Goal: Task Accomplishment & Management: Manage account settings

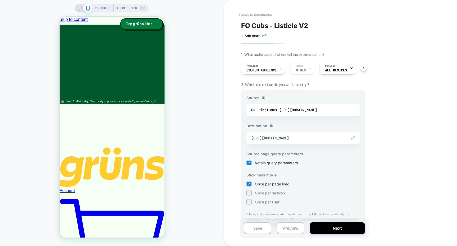
scroll to position [0, 2]
click at [247, 14] on button "< back to dashboard" at bounding box center [255, 15] width 39 height 8
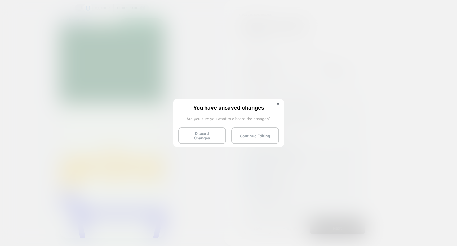
click at [210, 129] on button "Discard Changes" at bounding box center [202, 136] width 48 height 16
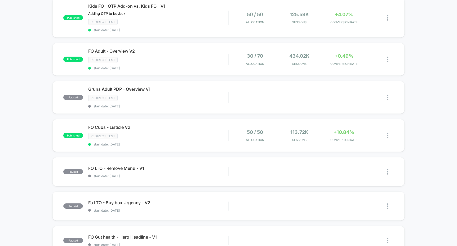
scroll to position [136, 0]
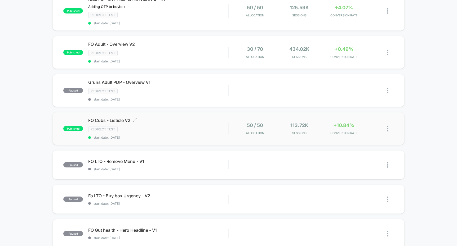
click at [195, 126] on div "FO Cubs - Listicle V2 Click to edit experience details Click to edit experience…" at bounding box center [158, 129] width 140 height 22
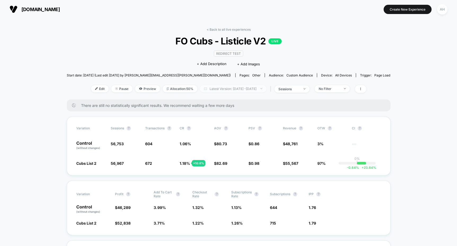
click at [255, 89] on span "Latest Version: [DATE] - [DATE]" at bounding box center [233, 88] width 66 height 7
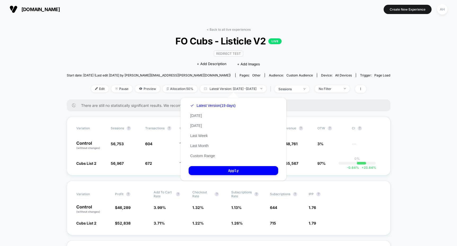
click at [198, 161] on div "Latest Version (19 days) [DATE] [DATE] Last Week Last Month Custom Range" at bounding box center [213, 131] width 48 height 60
click at [200, 157] on button "Custom Range" at bounding box center [203, 156] width 28 height 5
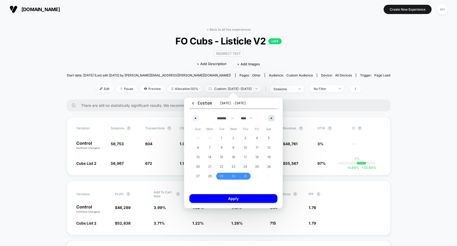
click at [268, 119] on button "button" at bounding box center [271, 118] width 6 height 6
select select "*"
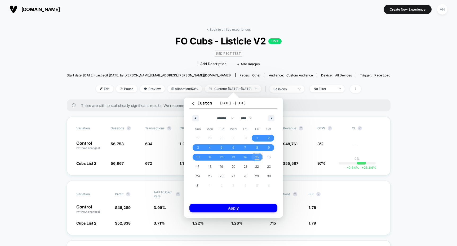
click at [253, 156] on span "15" at bounding box center [257, 157] width 12 height 7
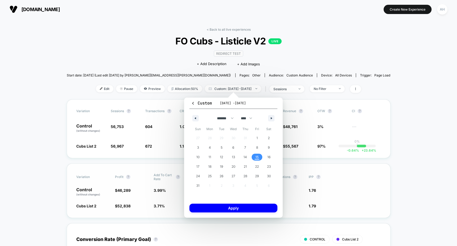
click at [236, 209] on button "Apply" at bounding box center [233, 208] width 88 height 9
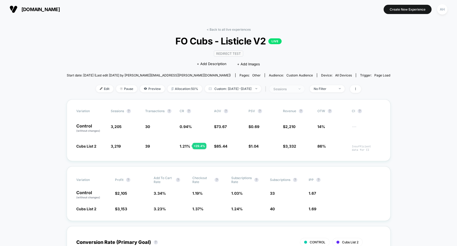
click at [304, 88] on span "sessions" at bounding box center [286, 89] width 35 height 7
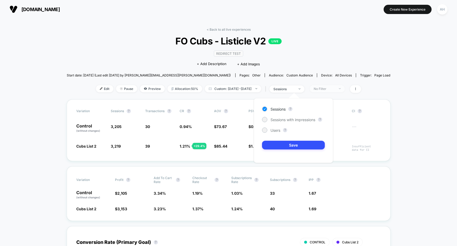
click at [335, 87] on div "No Filter" at bounding box center [324, 89] width 21 height 4
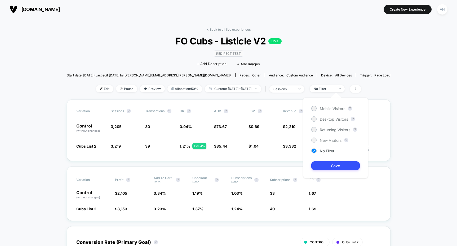
click at [324, 140] on span "New Visitors" at bounding box center [331, 140] width 22 height 5
click at [322, 164] on button "Save" at bounding box center [335, 166] width 48 height 9
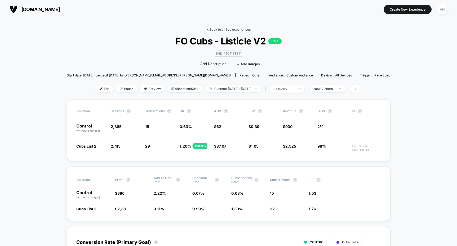
click at [232, 28] on link "< Back to all live experiences" at bounding box center [229, 30] width 44 height 4
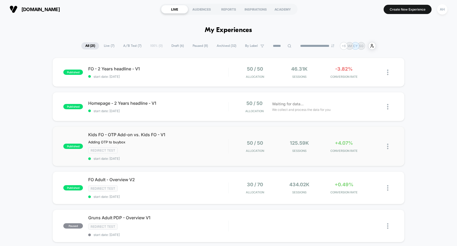
scroll to position [91, 0]
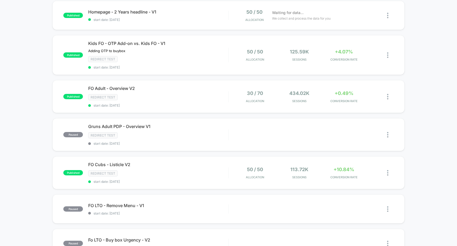
click at [443, 28] on div "published FO - 2 Years headline - V1 start date: [DATE] 50 / 50 Allocation 46.3…" at bounding box center [228, 194] width 457 height 456
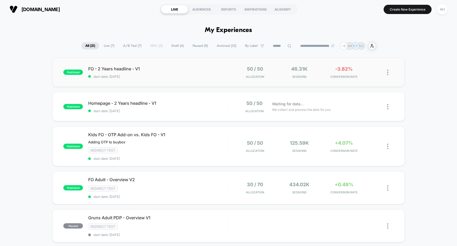
scroll to position [7, 0]
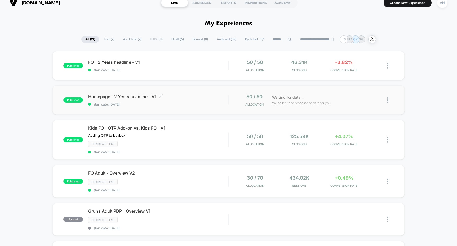
click at [219, 98] on span "Homepage - 2 Years headline - V1 Click to edit experience details" at bounding box center [158, 96] width 140 height 5
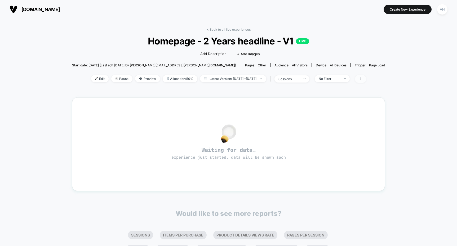
click at [366, 80] on span at bounding box center [360, 79] width 11 height 8
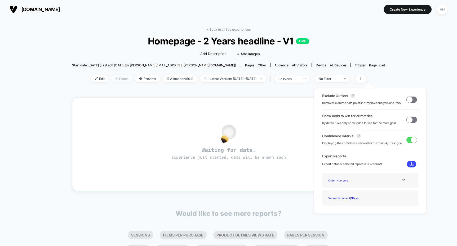
click at [111, 79] on span "Pause" at bounding box center [121, 78] width 21 height 7
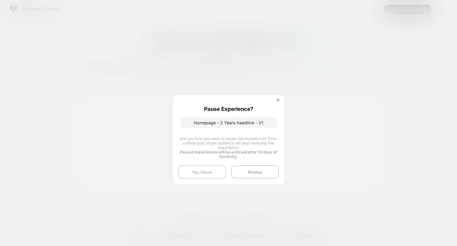
click at [209, 170] on button "Yes, Pause" at bounding box center [202, 172] width 48 height 13
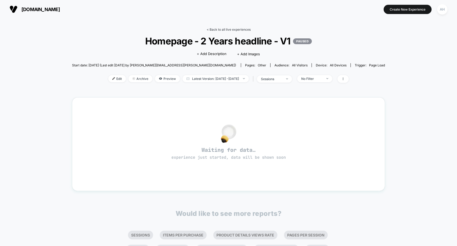
click at [238, 29] on link "< Back to all live experiences" at bounding box center [229, 30] width 44 height 4
